Goal: Complete application form: Complete application form

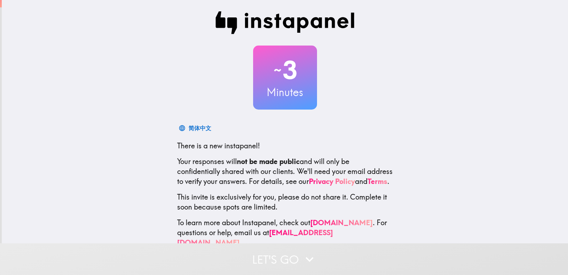
scroll to position [21, 0]
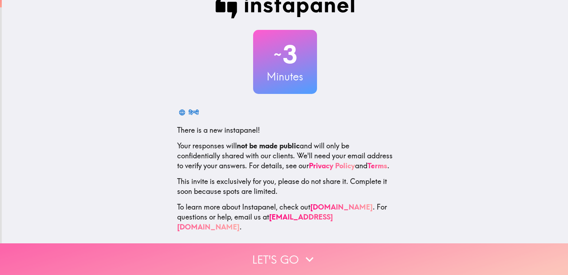
click at [306, 264] on button "Let's go" at bounding box center [284, 259] width 568 height 32
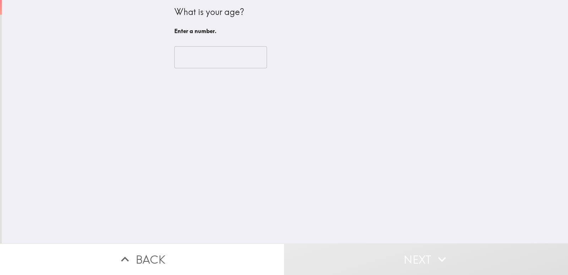
click at [209, 60] on input "number" at bounding box center [220, 57] width 93 height 22
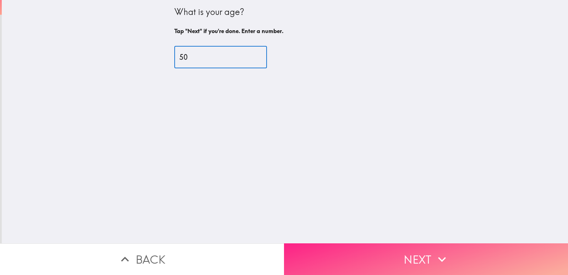
type input "50"
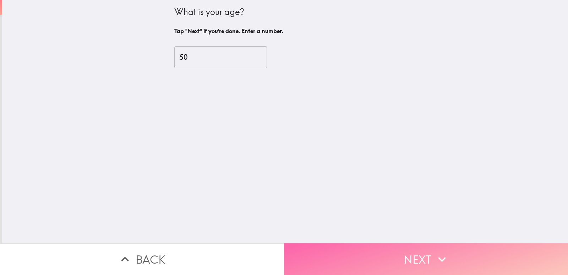
click at [373, 256] on button "Next" at bounding box center [426, 259] width 284 height 32
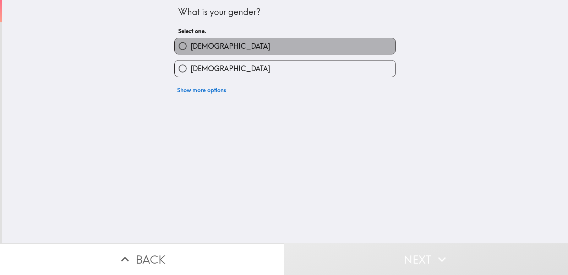
click at [254, 47] on label "[DEMOGRAPHIC_DATA]" at bounding box center [285, 46] width 221 height 16
click at [191, 47] on input "[DEMOGRAPHIC_DATA]" at bounding box center [183, 46] width 16 height 16
radio input "true"
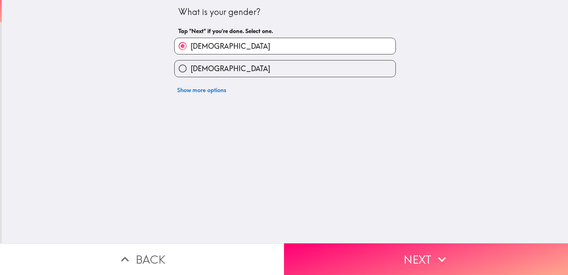
drag, startPoint x: 389, startPoint y: 241, endPoint x: 404, endPoint y: 236, distance: 15.8
click at [390, 243] on button "Next" at bounding box center [426, 259] width 284 height 32
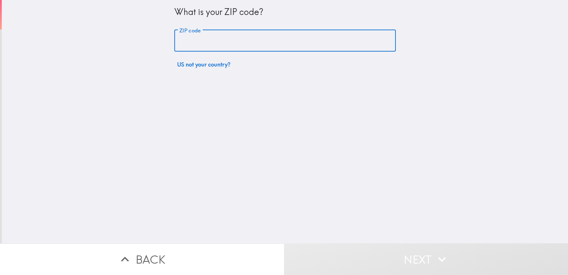
click at [291, 45] on input "ZIP code" at bounding box center [285, 41] width 222 height 22
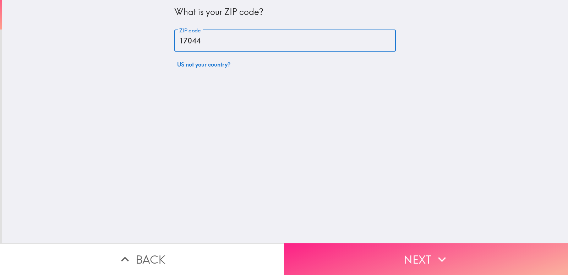
type input "17044"
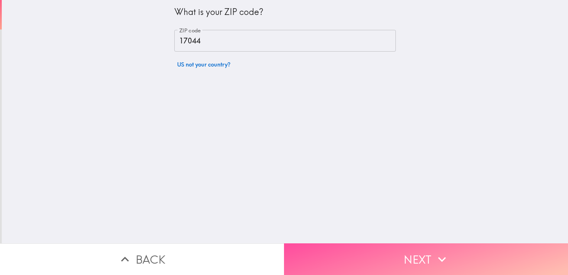
click at [387, 260] on button "Next" at bounding box center [426, 259] width 284 height 32
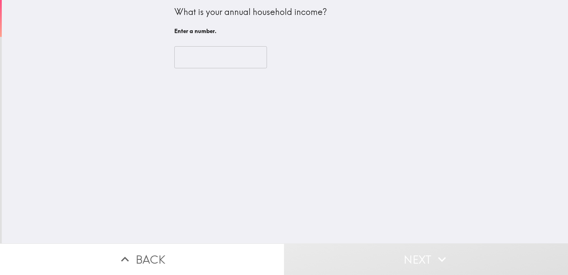
click at [220, 61] on input "number" at bounding box center [220, 57] width 93 height 22
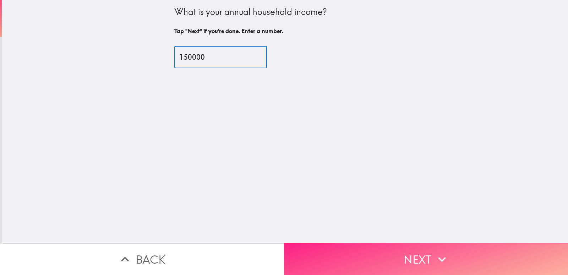
type input "150000"
click at [376, 254] on button "Next" at bounding box center [426, 259] width 284 height 32
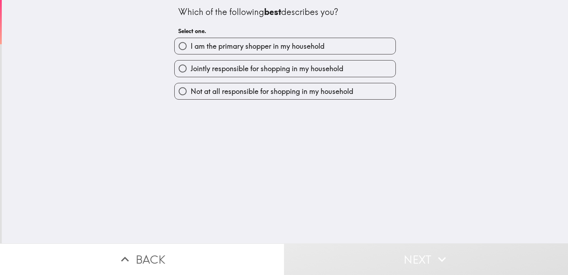
click at [243, 49] on span "I am the primary shopper in my household" at bounding box center [258, 46] width 134 height 10
click at [191, 49] on input "I am the primary shopper in my household" at bounding box center [183, 46] width 16 height 16
radio input "true"
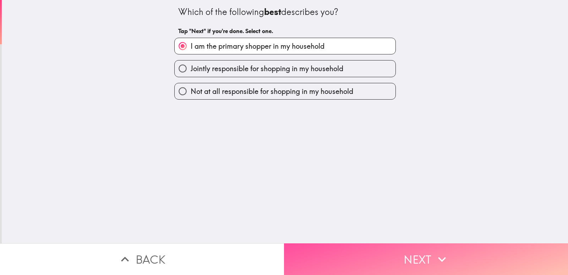
click at [368, 253] on button "Next" at bounding box center [426, 259] width 284 height 32
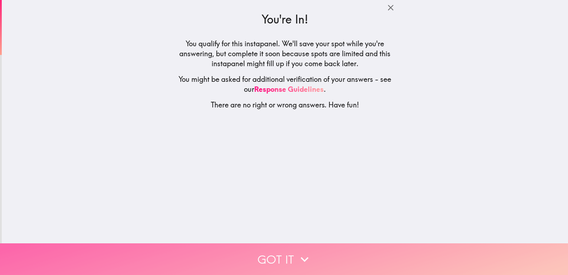
click at [322, 259] on button "Got it" at bounding box center [284, 259] width 568 height 32
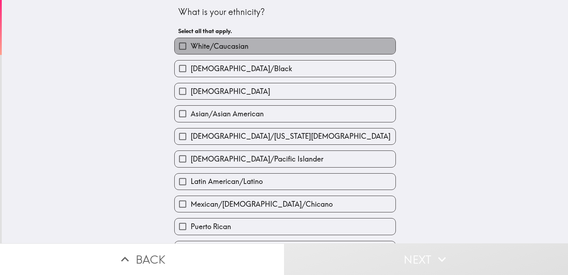
click at [252, 43] on label "White/Caucasian" at bounding box center [285, 46] width 221 height 16
click at [191, 43] on input "White/Caucasian" at bounding box center [183, 46] width 16 height 16
checkbox input "true"
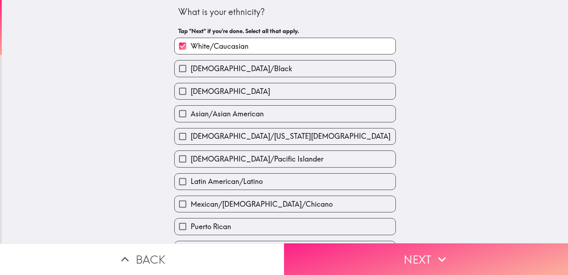
click at [382, 255] on button "Next" at bounding box center [426, 259] width 284 height 32
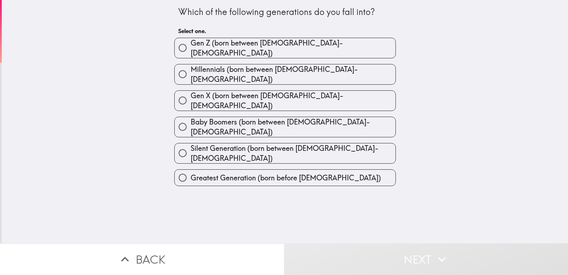
click at [256, 47] on span "Gen Z (born between [DEMOGRAPHIC_DATA]-[DEMOGRAPHIC_DATA])" at bounding box center [293, 48] width 205 height 20
click at [191, 47] on input "Gen Z (born between [DEMOGRAPHIC_DATA]-[DEMOGRAPHIC_DATA])" at bounding box center [183, 48] width 16 height 16
radio input "true"
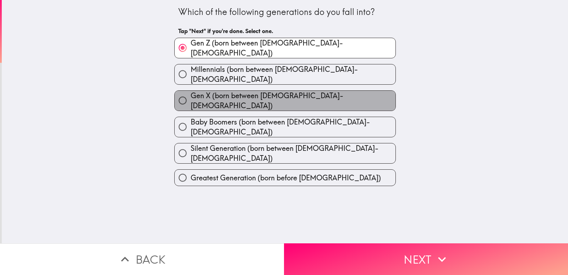
click at [285, 92] on span "Gen X (born between [DEMOGRAPHIC_DATA]-[DEMOGRAPHIC_DATA])" at bounding box center [293, 101] width 205 height 20
click at [191, 92] on input "Gen X (born between [DEMOGRAPHIC_DATA]-[DEMOGRAPHIC_DATA])" at bounding box center [183, 100] width 16 height 16
radio input "true"
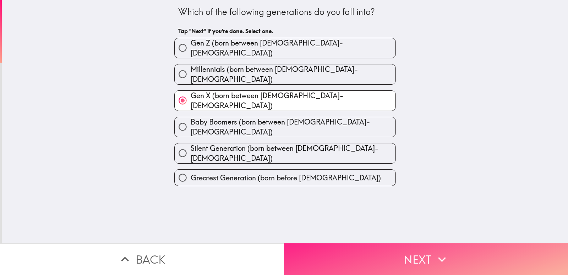
click at [391, 248] on button "Next" at bounding box center [426, 259] width 284 height 32
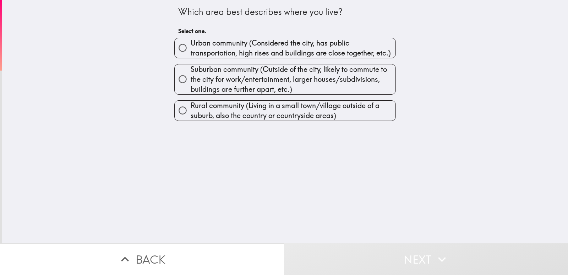
click at [263, 53] on span "Urban community (Considered the city, has public transportation, high rises and…" at bounding box center [293, 48] width 205 height 20
click at [191, 53] on input "Urban community (Considered the city, has public transportation, high rises and…" at bounding box center [183, 48] width 16 height 16
radio input "true"
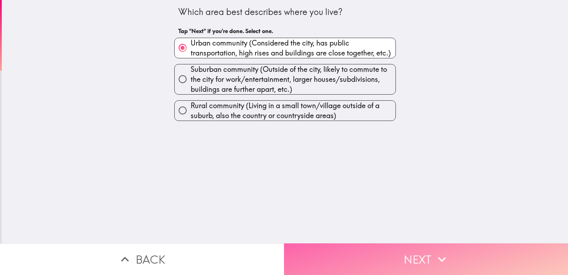
click at [377, 249] on button "Next" at bounding box center [426, 259] width 284 height 32
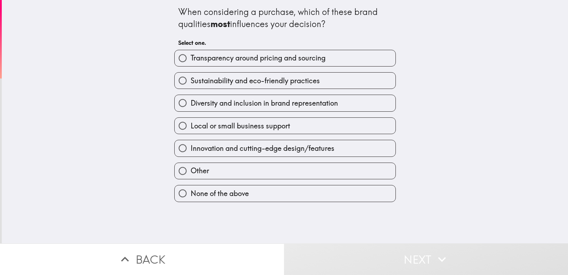
click at [275, 56] on span "Transparency around pricing and sourcing" at bounding box center [258, 58] width 135 height 10
click at [191, 56] on input "Transparency around pricing and sourcing" at bounding box center [183, 58] width 16 height 16
radio input "true"
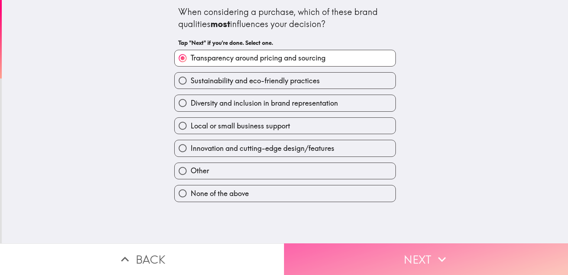
click at [400, 249] on button "Next" at bounding box center [426, 259] width 284 height 32
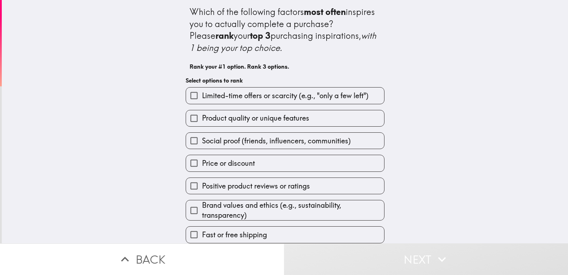
click at [288, 97] on span "Limited-time offers or scarcity (e.g., "only a few left")" at bounding box center [285, 96] width 167 height 10
click at [202, 97] on input "Limited-time offers or scarcity (e.g., "only a few left")" at bounding box center [194, 95] width 16 height 16
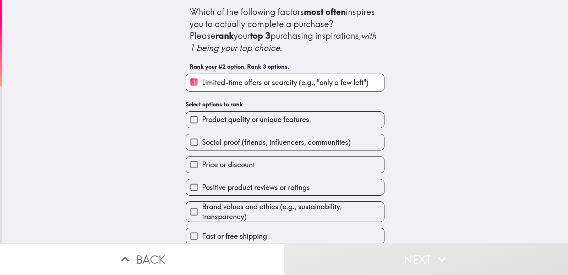
click at [285, 130] on div "Social proof (friends, influencers, communities)" at bounding box center [282, 139] width 205 height 22
click at [283, 163] on label "Price or discount" at bounding box center [285, 164] width 198 height 16
click at [202, 163] on input "Price or discount" at bounding box center [194, 164] width 16 height 16
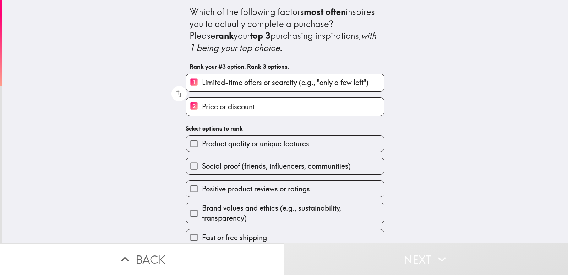
scroll to position [8, 0]
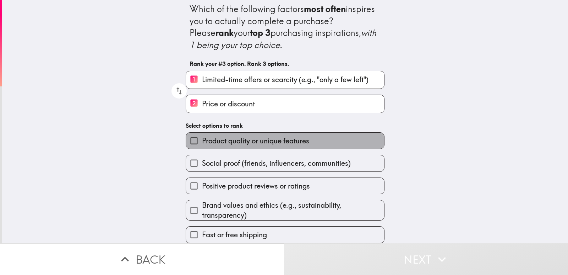
click at [257, 143] on label "Product quality or unique features" at bounding box center [285, 141] width 198 height 16
click at [202, 143] on input "Product quality or unique features" at bounding box center [194, 141] width 16 height 16
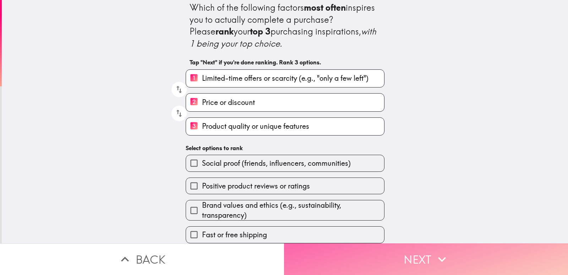
click at [388, 254] on button "Next" at bounding box center [426, 259] width 284 height 32
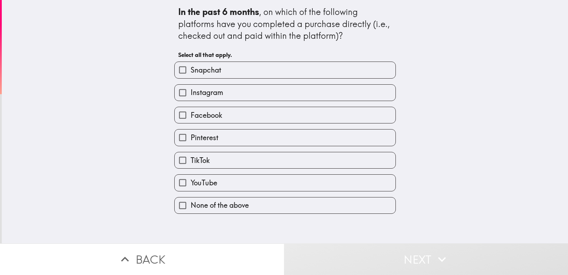
click at [219, 113] on label "Facebook" at bounding box center [285, 115] width 221 height 16
click at [191, 113] on input "Facebook" at bounding box center [183, 115] width 16 height 16
checkbox input "true"
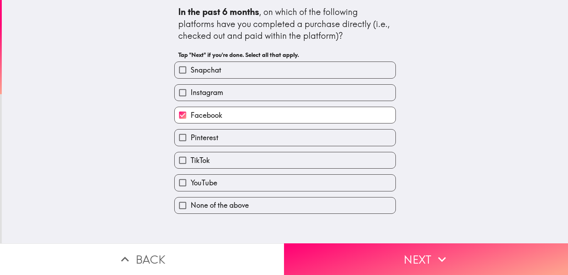
click at [227, 89] on label "Instagram" at bounding box center [285, 93] width 221 height 16
click at [191, 89] on input "Instagram" at bounding box center [183, 93] width 16 height 16
checkbox input "true"
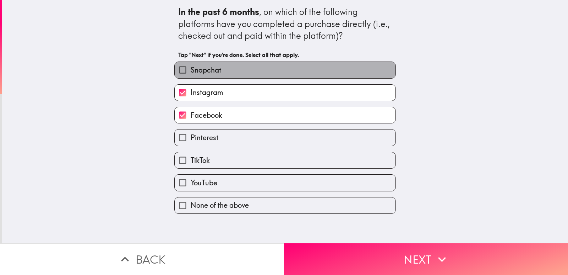
click at [236, 73] on label "Snapchat" at bounding box center [285, 70] width 221 height 16
click at [191, 73] on input "Snapchat" at bounding box center [183, 70] width 16 height 16
checkbox input "true"
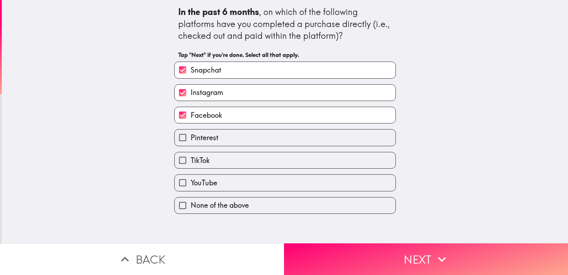
drag, startPoint x: 243, startPoint y: 143, endPoint x: 242, endPoint y: 151, distance: 7.8
click at [243, 144] on label "Pinterest" at bounding box center [285, 137] width 221 height 16
click at [191, 144] on input "Pinterest" at bounding box center [183, 137] width 16 height 16
checkbox input "true"
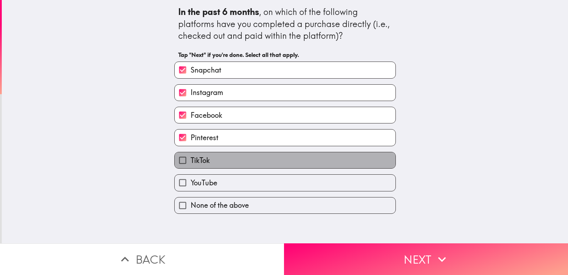
click at [238, 162] on label "TikTok" at bounding box center [285, 160] width 221 height 16
click at [191, 162] on input "TikTok" at bounding box center [183, 160] width 16 height 16
checkbox input "true"
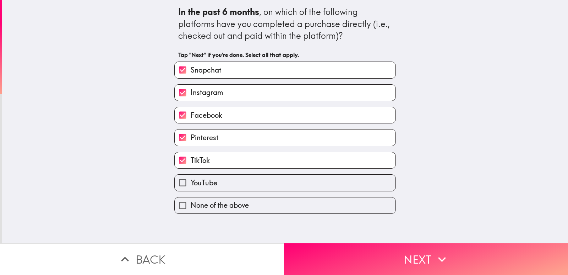
click at [236, 183] on label "YouTube" at bounding box center [285, 182] width 221 height 16
click at [191, 183] on input "YouTube" at bounding box center [183, 182] width 16 height 16
checkbox input "true"
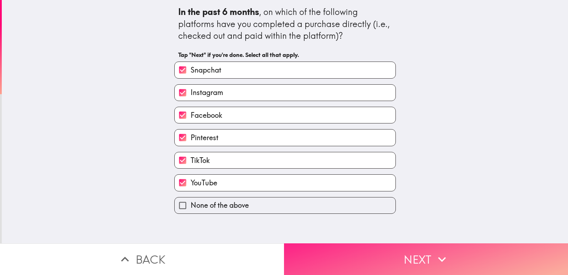
click at [328, 259] on button "Next" at bounding box center [426, 259] width 284 height 32
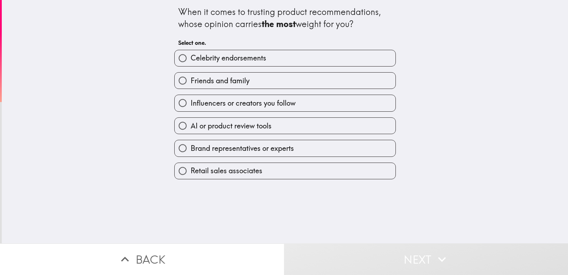
click at [238, 79] on span "Friends and family" at bounding box center [220, 81] width 59 height 10
click at [191, 79] on input "Friends and family" at bounding box center [183, 80] width 16 height 16
radio input "true"
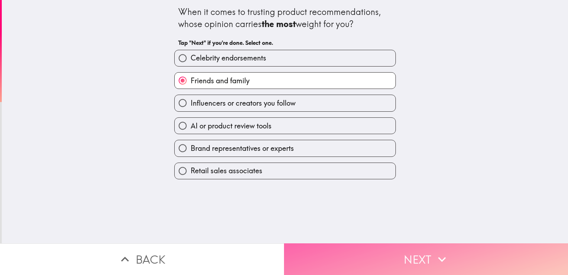
click at [349, 253] on button "Next" at bounding box center [426, 259] width 284 height 32
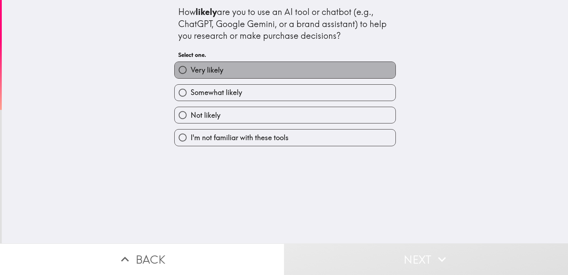
click at [241, 62] on label "Very likely" at bounding box center [285, 70] width 221 height 16
click at [191, 62] on input "Very likely" at bounding box center [183, 70] width 16 height 16
radio input "true"
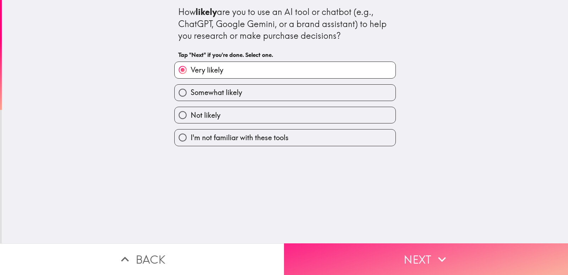
click at [377, 257] on button "Next" at bounding box center [426, 259] width 284 height 32
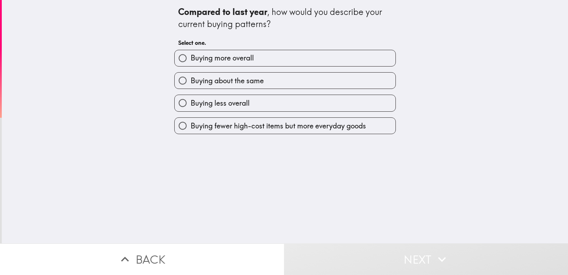
click at [291, 74] on label "Buying about the same" at bounding box center [285, 80] width 221 height 16
click at [191, 74] on input "Buying about the same" at bounding box center [183, 80] width 16 height 16
radio input "true"
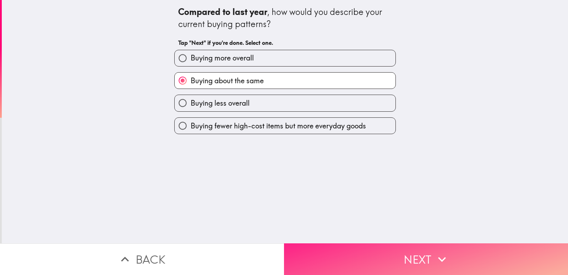
click at [374, 255] on button "Next" at bounding box center [426, 259] width 284 height 32
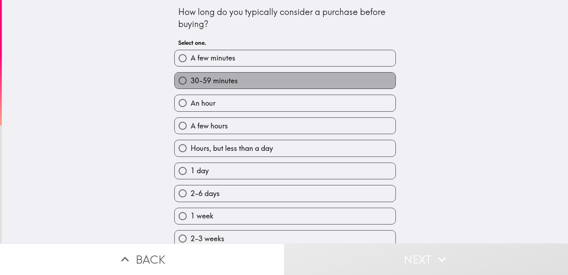
click at [255, 83] on label "30-59 minutes" at bounding box center [285, 80] width 221 height 16
click at [191, 83] on input "30-59 minutes" at bounding box center [183, 80] width 16 height 16
radio input "true"
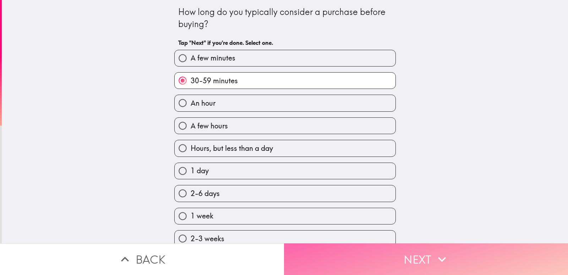
click at [390, 252] on button "Next" at bounding box center [426, 259] width 284 height 32
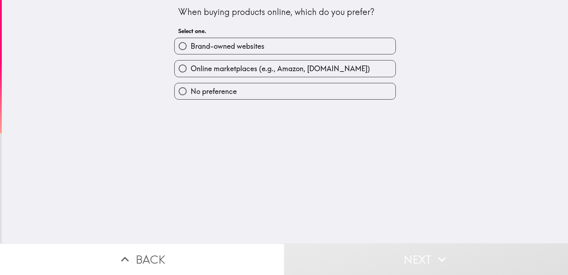
click at [277, 50] on label "Brand-owned websites" at bounding box center [285, 46] width 221 height 16
click at [191, 50] on input "Brand-owned websites" at bounding box center [183, 46] width 16 height 16
radio input "true"
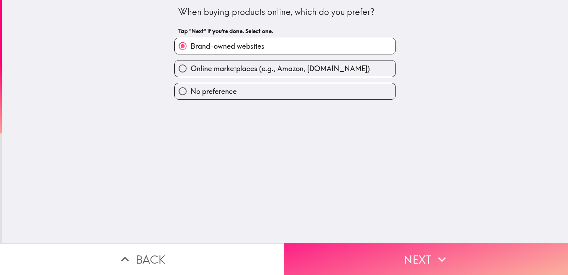
click at [430, 262] on button "Next" at bounding box center [426, 259] width 284 height 32
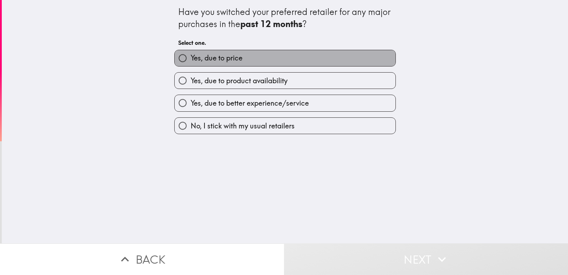
click at [263, 59] on label "Yes, due to price" at bounding box center [285, 58] width 221 height 16
click at [191, 59] on input "Yes, due to price" at bounding box center [183, 58] width 16 height 16
radio input "true"
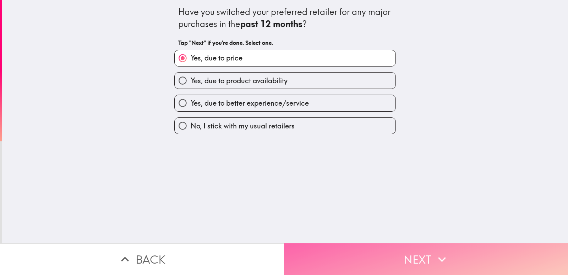
click at [394, 253] on button "Next" at bounding box center [426, 259] width 284 height 32
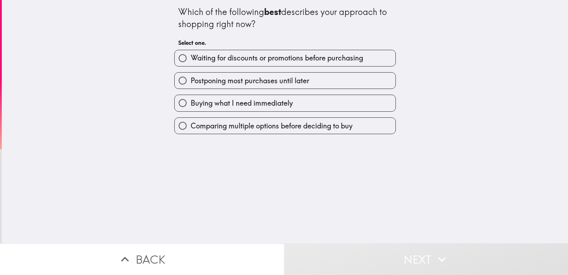
click at [274, 58] on span "Waiting for discounts or promotions before purchasing" at bounding box center [277, 58] width 173 height 10
click at [191, 58] on input "Waiting for discounts or promotions before purchasing" at bounding box center [183, 58] width 16 height 16
radio input "true"
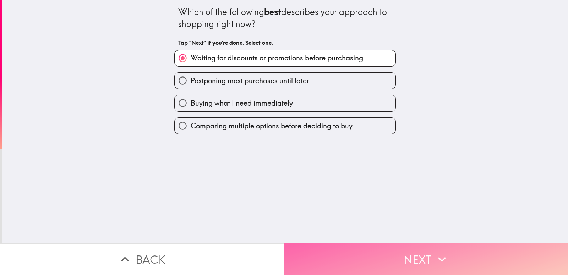
click at [409, 258] on button "Next" at bounding box center [426, 259] width 284 height 32
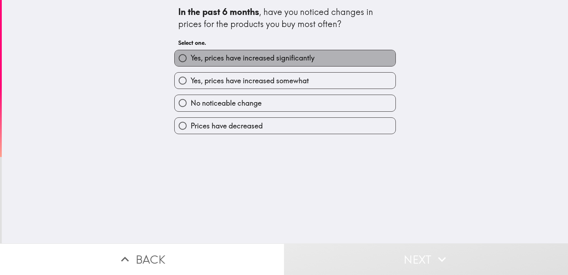
click at [246, 64] on label "Yes, prices have increased significantly" at bounding box center [285, 58] width 221 height 16
click at [191, 64] on input "Yes, prices have increased significantly" at bounding box center [183, 58] width 16 height 16
radio input "true"
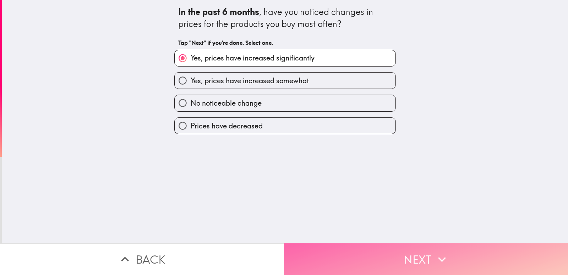
click at [401, 248] on button "Next" at bounding box center [426, 259] width 284 height 32
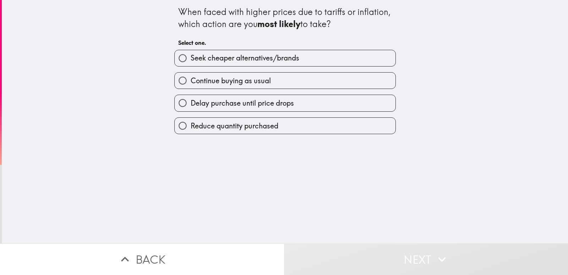
click at [277, 51] on label "Seek cheaper alternatives/brands" at bounding box center [285, 58] width 221 height 16
click at [191, 51] on input "Seek cheaper alternatives/brands" at bounding box center [183, 58] width 16 height 16
radio input "true"
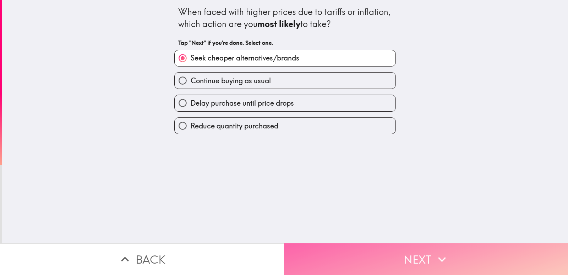
click at [385, 245] on button "Next" at bounding box center [426, 259] width 284 height 32
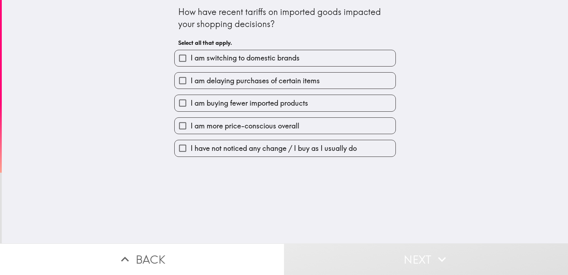
click at [274, 87] on label "I am delaying purchases of certain items" at bounding box center [285, 80] width 221 height 16
click at [191, 87] on input "I am delaying purchases of certain items" at bounding box center [183, 80] width 16 height 16
checkbox input "true"
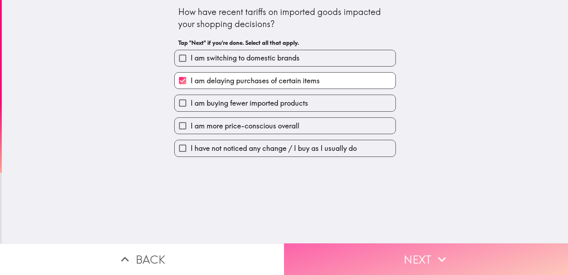
click at [404, 256] on button "Next" at bounding box center [426, 259] width 284 height 32
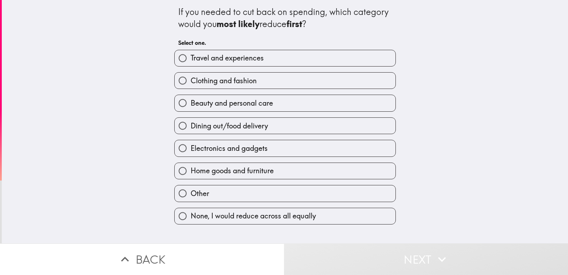
click at [276, 66] on div "Clothing and fashion" at bounding box center [282, 77] width 227 height 22
click at [232, 51] on label "Travel and experiences" at bounding box center [285, 58] width 221 height 16
click at [191, 51] on input "Travel and experiences" at bounding box center [183, 58] width 16 height 16
radio input "true"
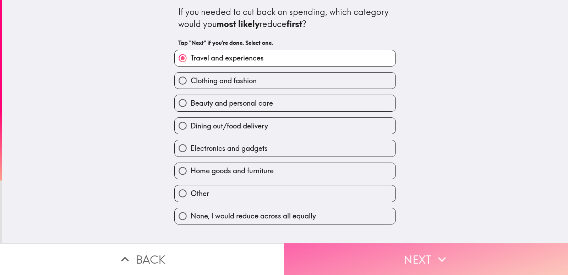
click at [381, 252] on button "Next" at bounding box center [426, 259] width 284 height 32
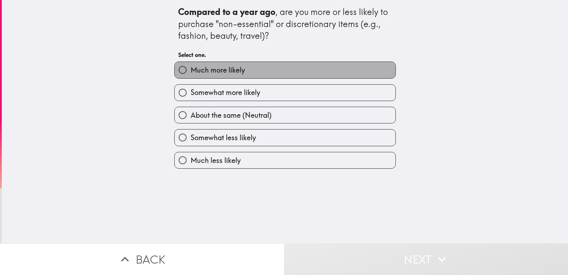
click at [193, 68] on span "Much more likely" at bounding box center [218, 70] width 54 height 10
click at [191, 68] on input "Much more likely" at bounding box center [183, 70] width 16 height 16
radio input "true"
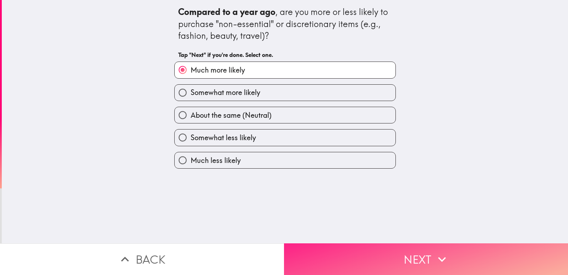
click at [401, 247] on button "Next" at bounding box center [426, 259] width 284 height 32
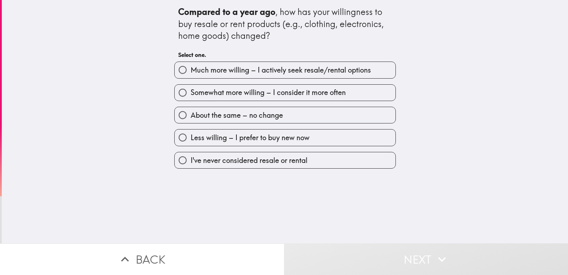
click at [227, 90] on span "Somewhat more willing – I consider it more often" at bounding box center [268, 92] width 155 height 10
click at [191, 90] on input "Somewhat more willing – I consider it more often" at bounding box center [183, 93] width 16 height 16
radio input "true"
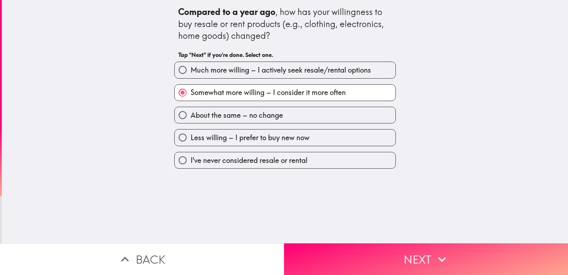
click at [256, 74] on span "Much more willing – I actively seek resale/rental options" at bounding box center [281, 70] width 180 height 10
click at [191, 74] on input "Much more willing – I actively seek resale/rental options" at bounding box center [183, 70] width 16 height 16
radio input "true"
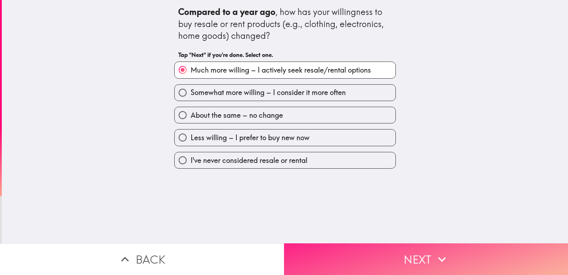
click at [400, 254] on button "Next" at bounding box center [426, 259] width 284 height 32
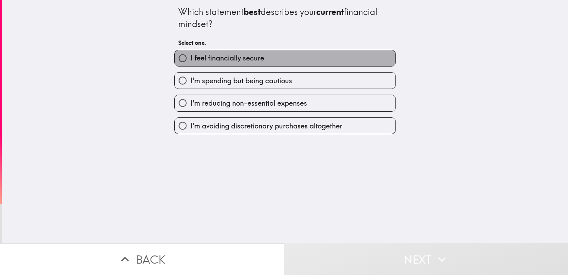
click at [251, 59] on span "I feel financially secure" at bounding box center [228, 58] width 74 height 10
click at [191, 59] on input "I feel financially secure" at bounding box center [183, 58] width 16 height 16
radio input "true"
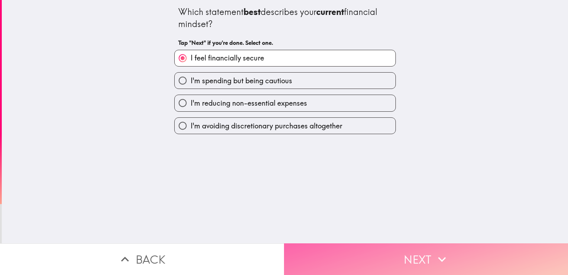
click at [393, 256] on button "Next" at bounding box center [426, 259] width 284 height 32
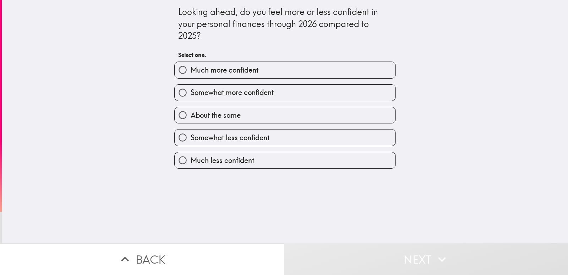
click at [266, 77] on label "Much more confident" at bounding box center [285, 70] width 221 height 16
click at [191, 77] on input "Much more confident" at bounding box center [183, 70] width 16 height 16
radio input "true"
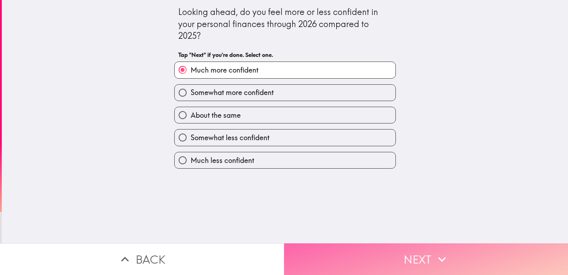
click at [405, 256] on button "Next" at bounding box center [426, 259] width 284 height 32
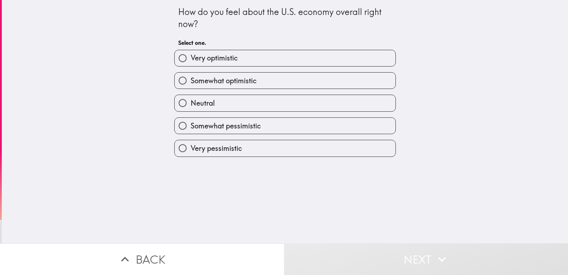
click at [248, 65] on label "Very optimistic" at bounding box center [285, 58] width 221 height 16
click at [191, 65] on input "Very optimistic" at bounding box center [183, 58] width 16 height 16
radio input "true"
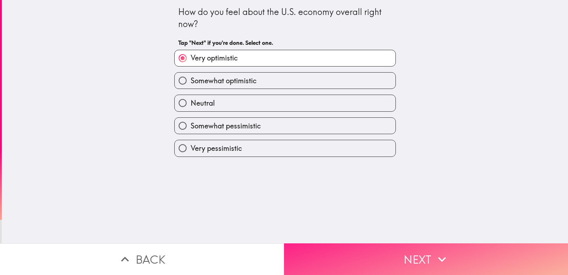
click at [366, 252] on button "Next" at bounding box center [426, 259] width 284 height 32
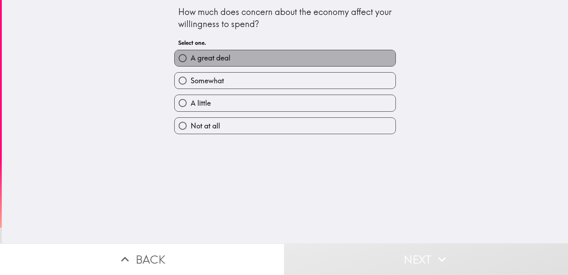
click at [261, 66] on label "A great deal" at bounding box center [285, 58] width 221 height 16
click at [191, 66] on input "A great deal" at bounding box center [183, 58] width 16 height 16
radio input "true"
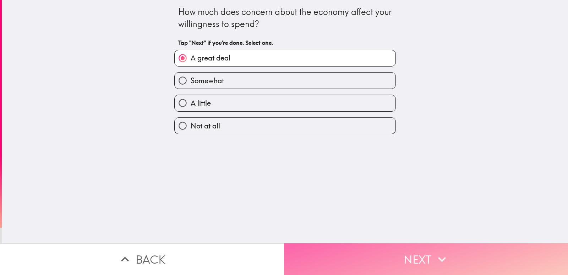
click at [391, 247] on button "Next" at bounding box center [426, 259] width 284 height 32
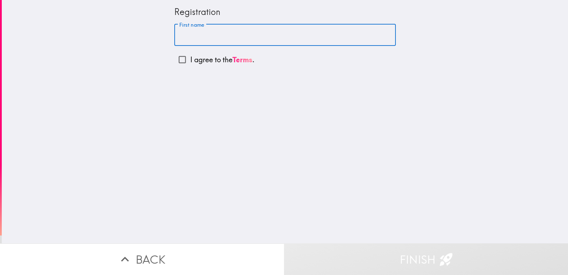
click at [248, 33] on input "First name" at bounding box center [285, 35] width 222 height 22
type input "[PERSON_NAME] [PERSON_NAME]"
click at [177, 58] on input "I agree to the Terms ." at bounding box center [182, 60] width 16 height 16
checkbox input "true"
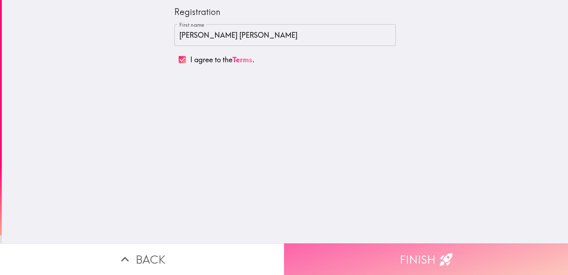
click at [362, 255] on button "Finish" at bounding box center [426, 259] width 284 height 32
